Goal: Information Seeking & Learning: Learn about a topic

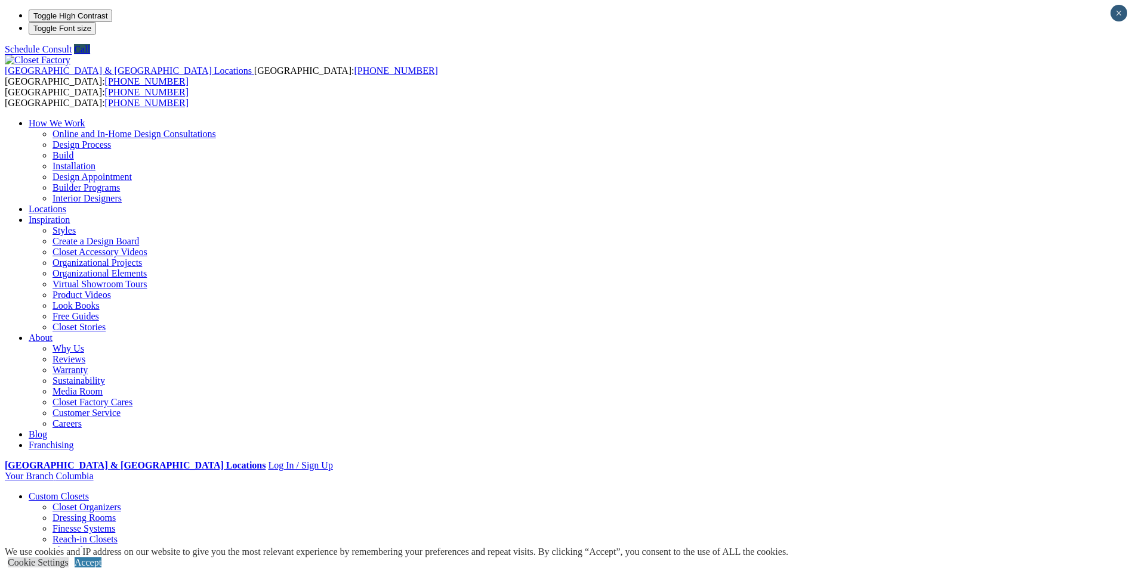
click at [116, 513] on link "Dressing Rooms" at bounding box center [83, 518] width 63 height 10
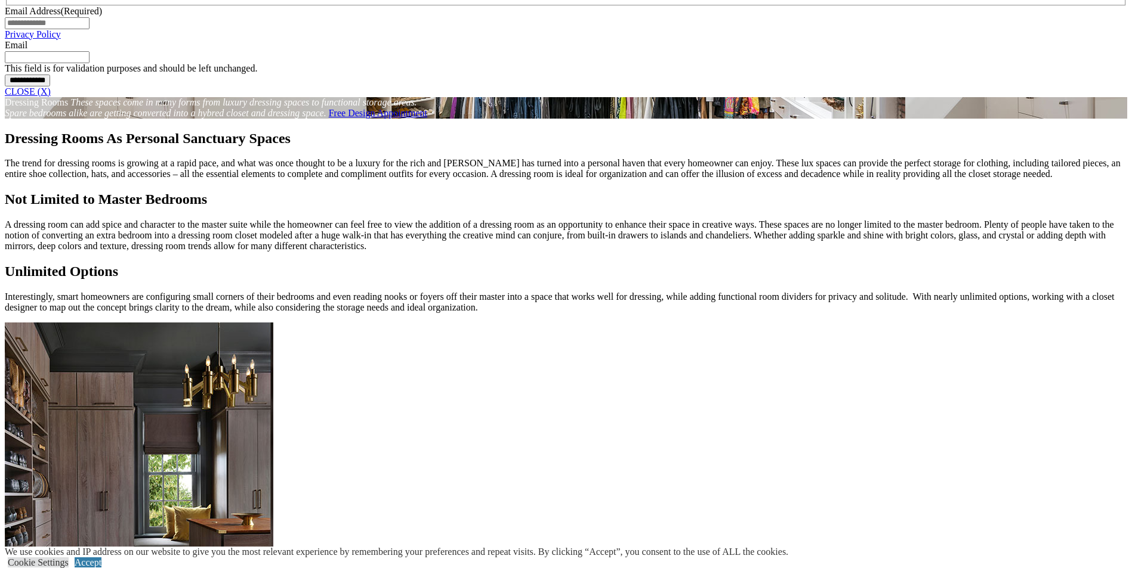
scroll to position [1074, 0]
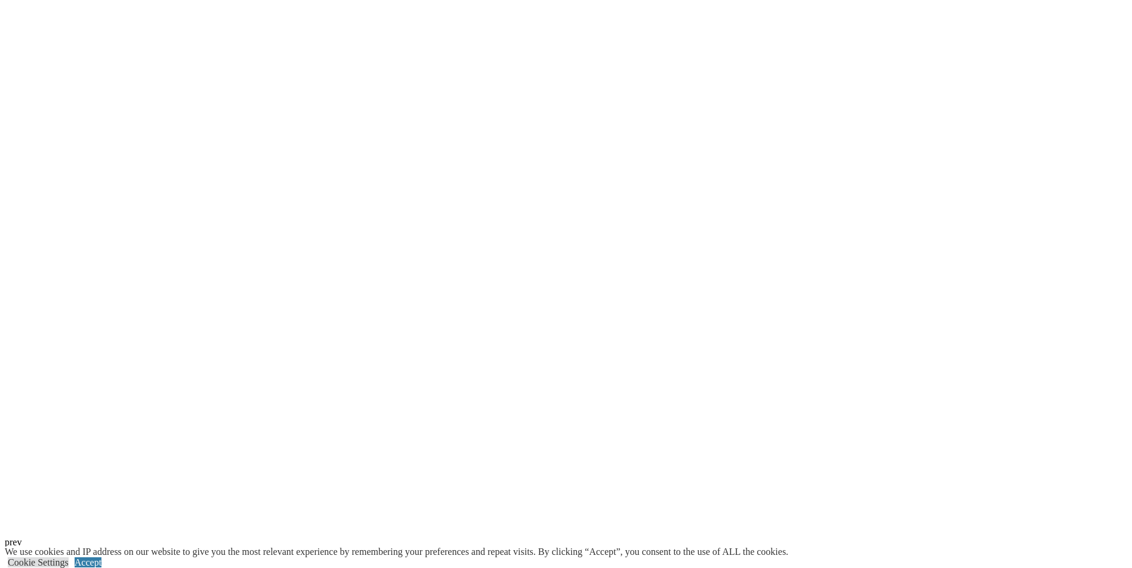
scroll to position [2744, 0]
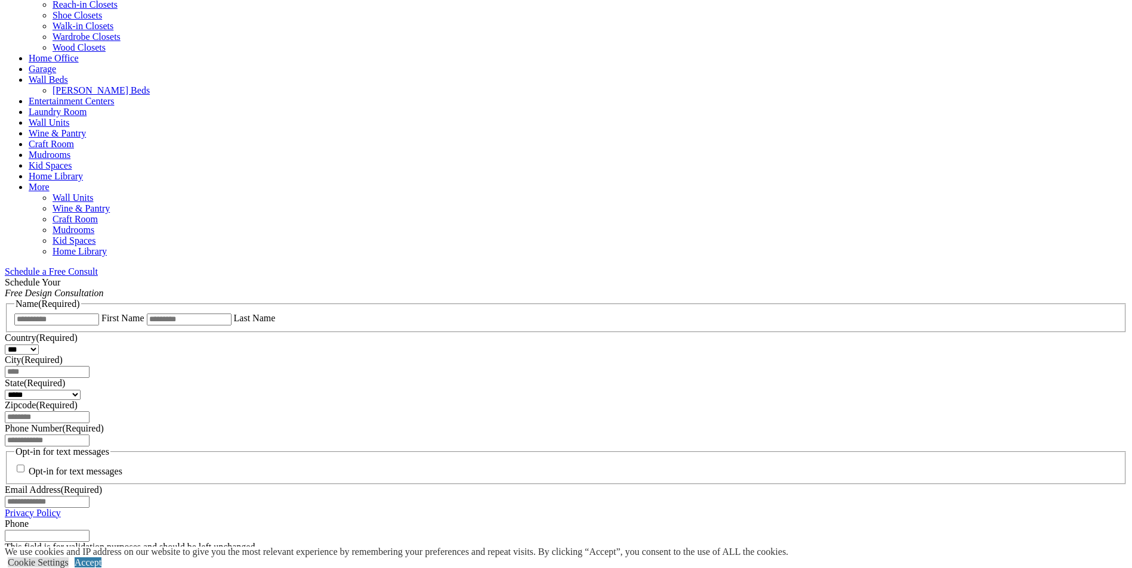
scroll to position [537, 0]
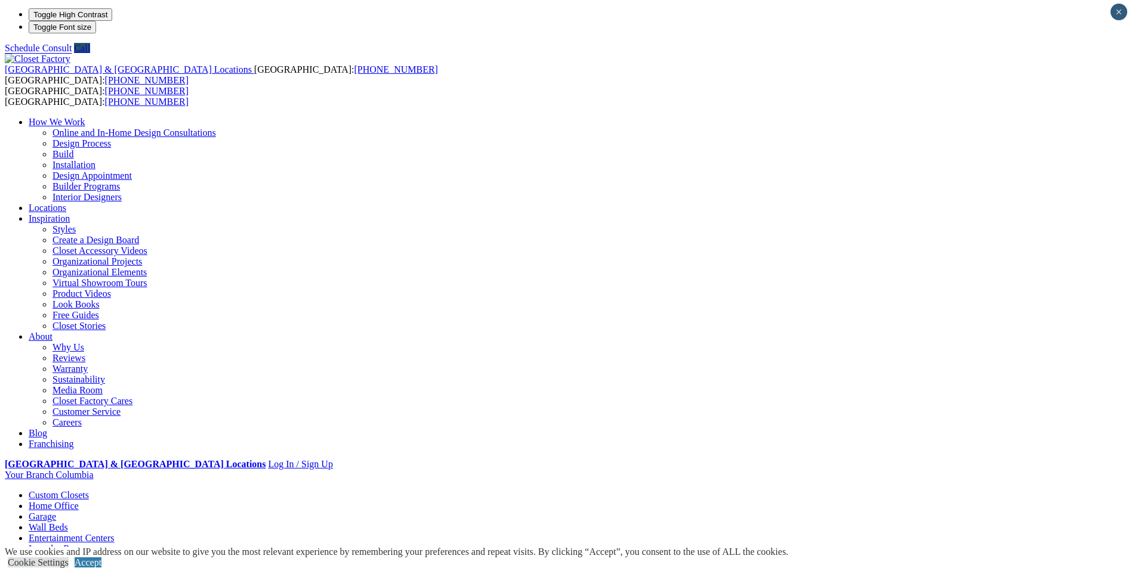
scroll to position [0, 0]
click at [121, 502] on link "Closet Organizers" at bounding box center [86, 507] width 69 height 10
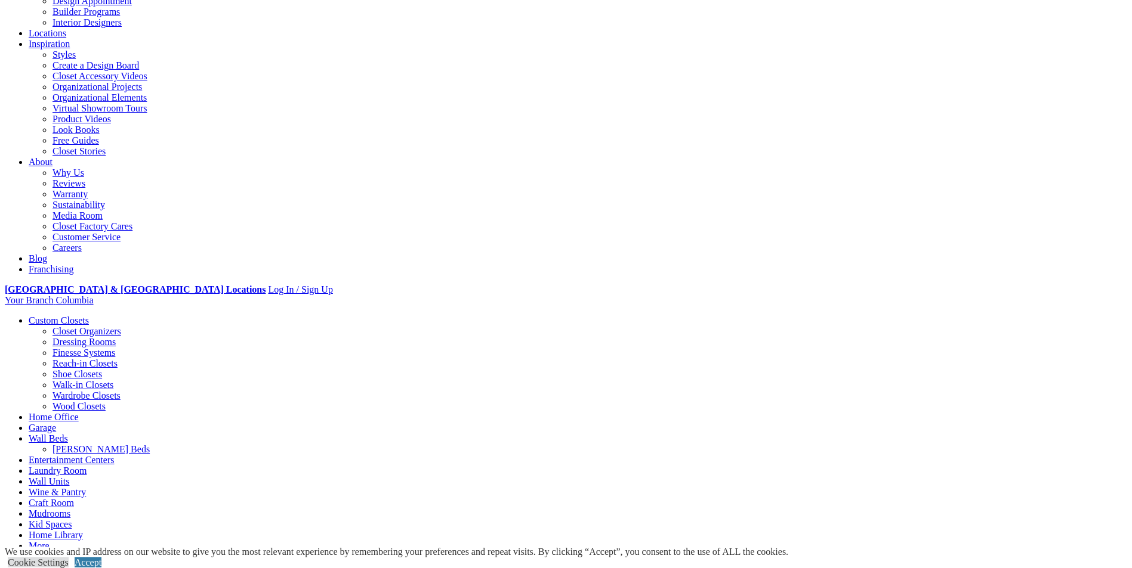
scroll to position [179, 0]
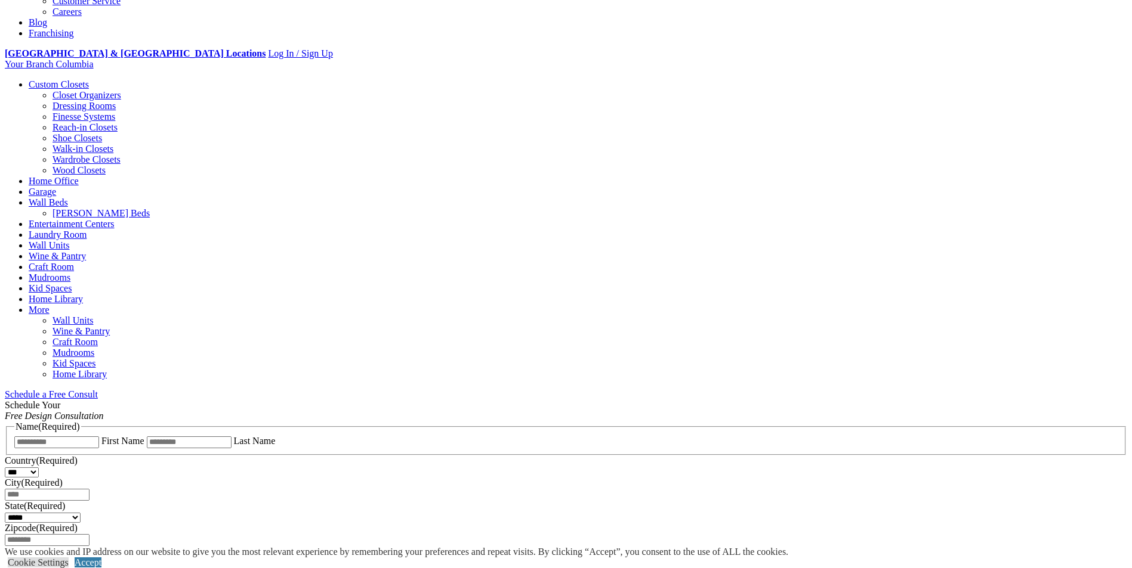
scroll to position [418, 0]
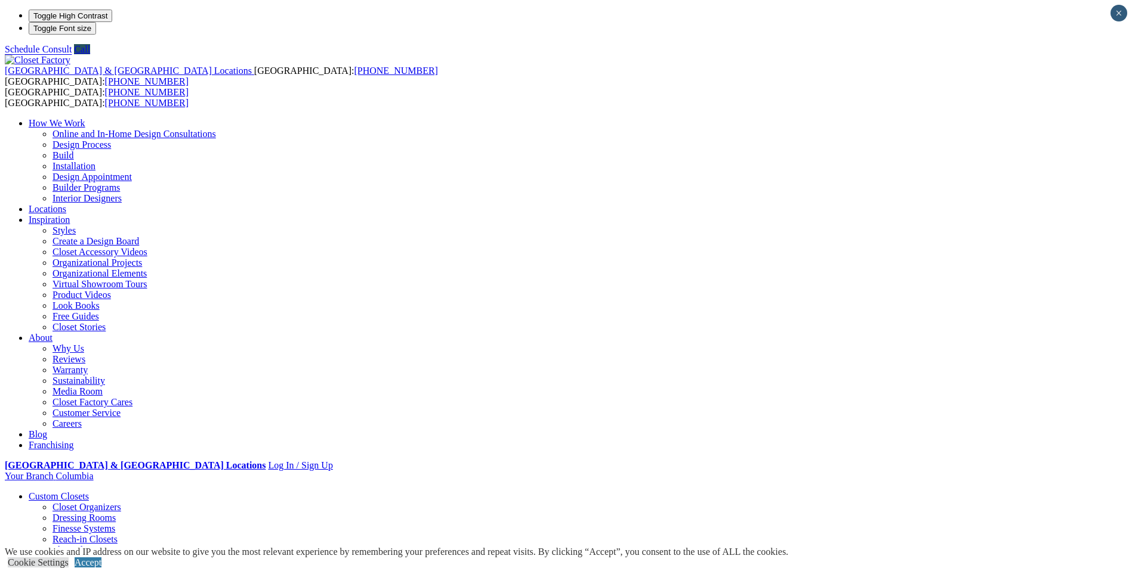
click at [113, 556] on link "Walk-in Closets" at bounding box center [82, 561] width 61 height 10
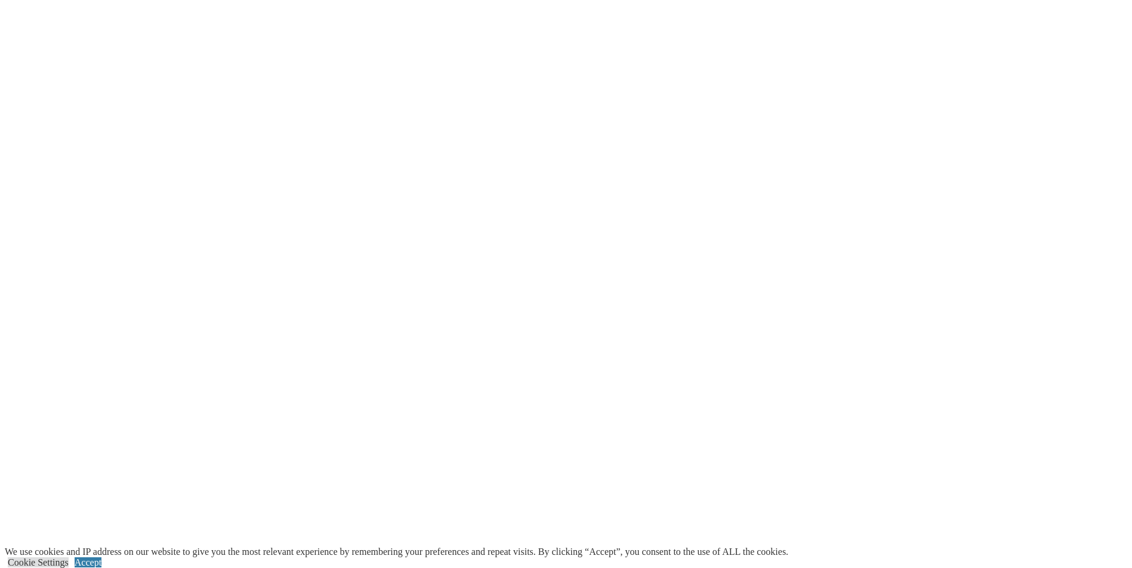
scroll to position [2983, 0]
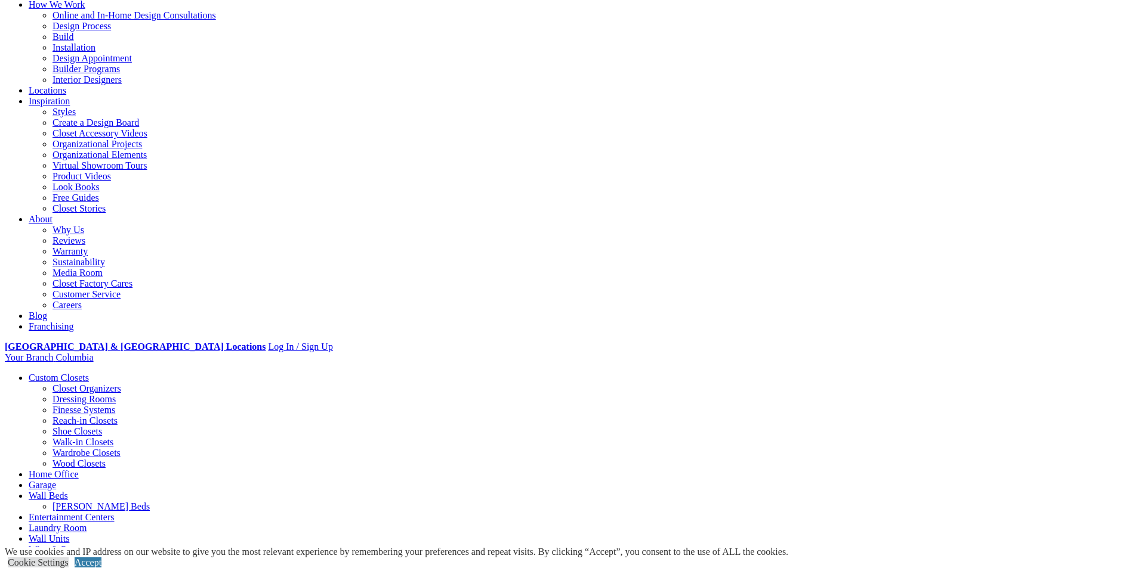
scroll to position [119, 0]
